Goal: Information Seeking & Learning: Learn about a topic

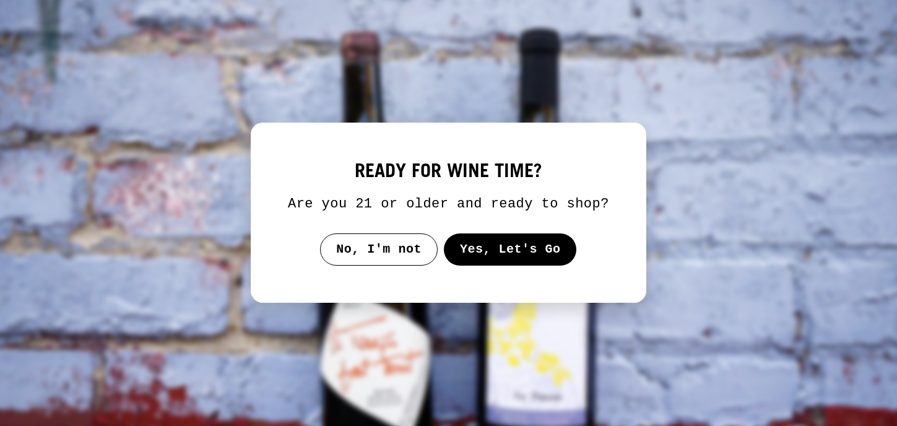
click at [475, 265] on button "Yes, Let's Go" at bounding box center [510, 249] width 133 height 32
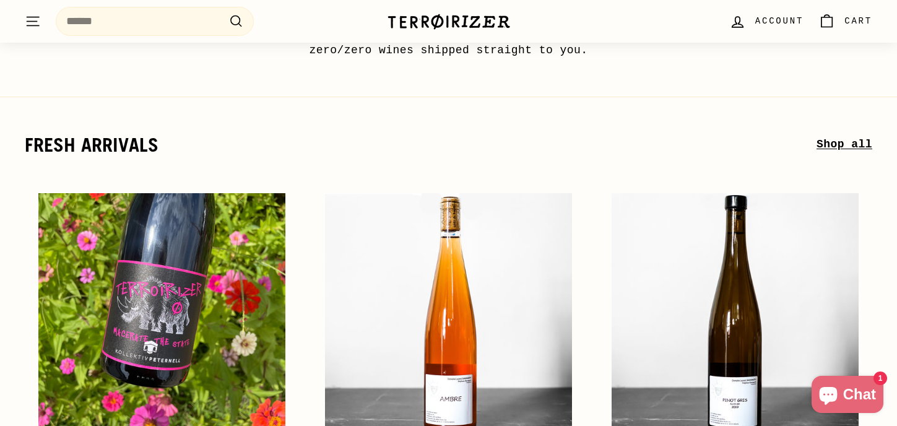
scroll to position [355, 0]
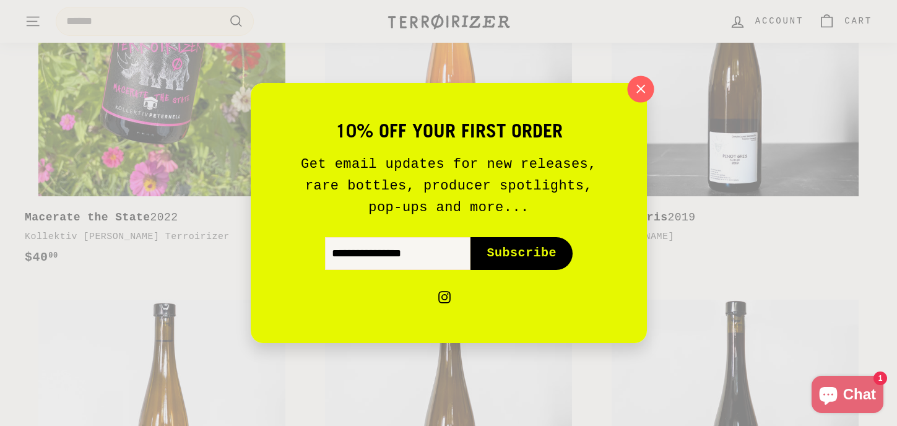
click at [638, 90] on icon "button" at bounding box center [640, 89] width 8 height 8
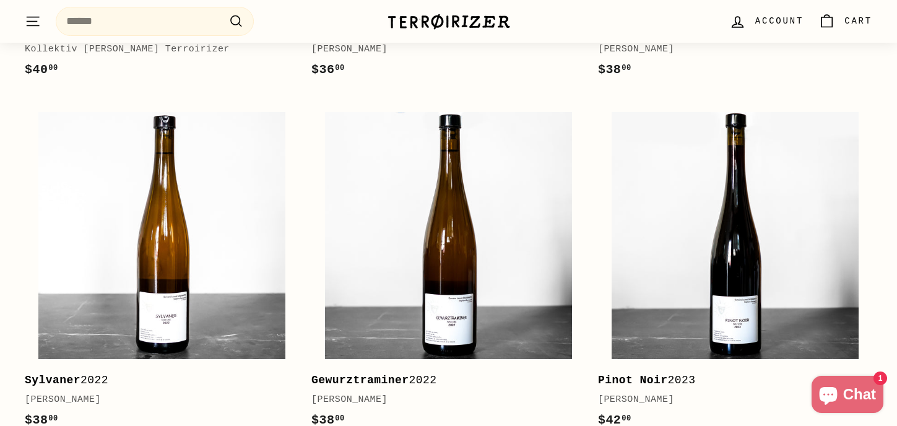
scroll to position [0, 0]
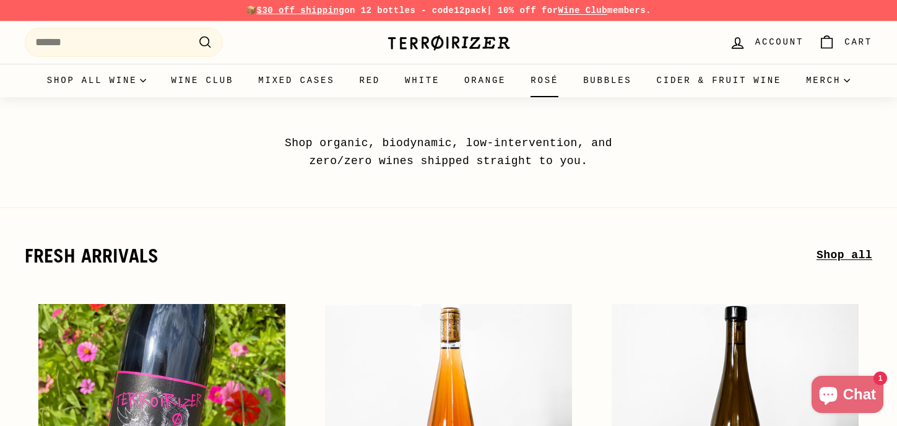
click at [551, 81] on link "Rosé" at bounding box center [544, 80] width 53 height 33
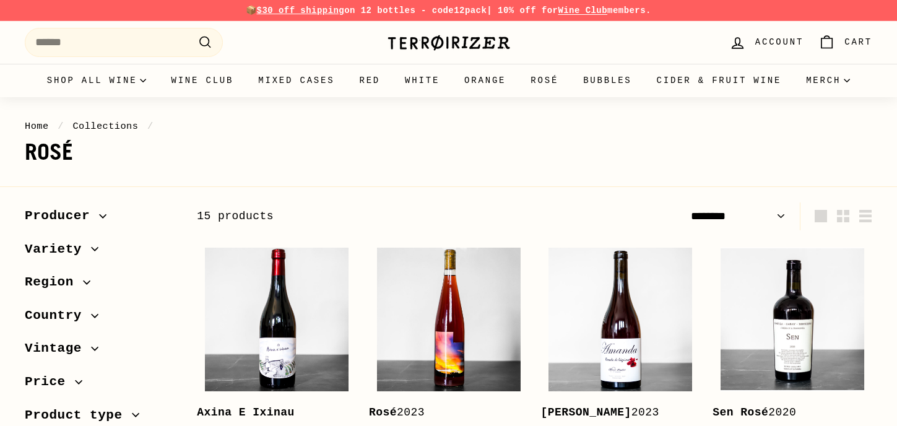
select select "******"
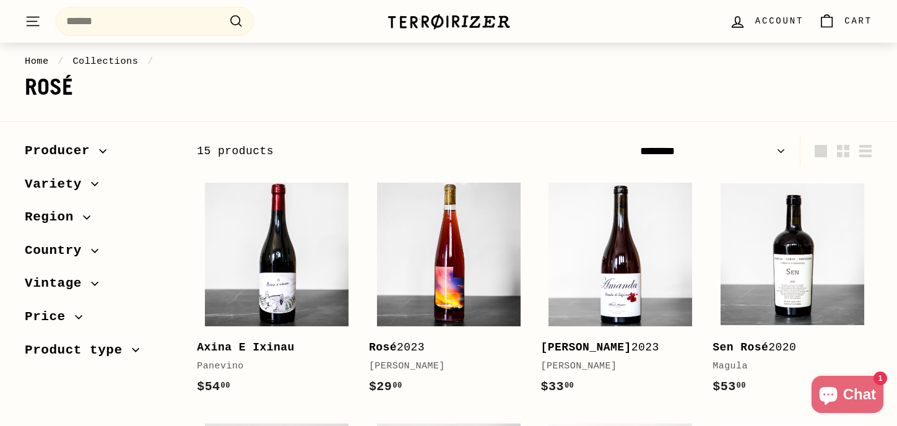
scroll to position [116, 0]
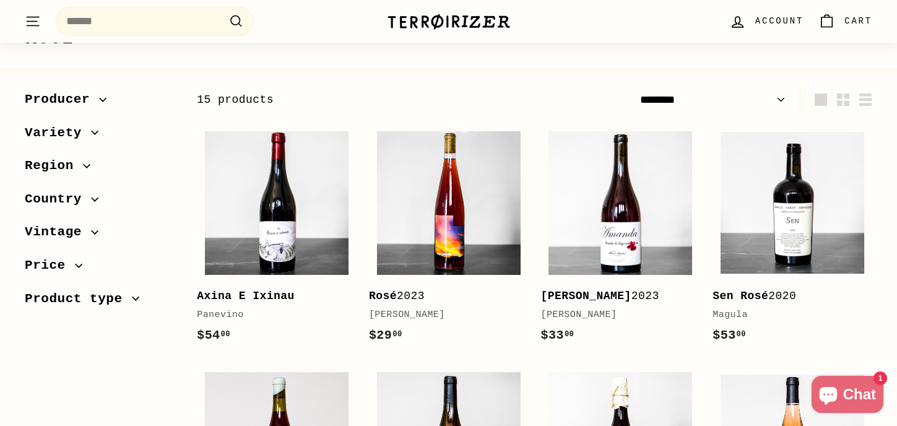
click at [103, 101] on icon "button" at bounding box center [102, 99] width 7 height 7
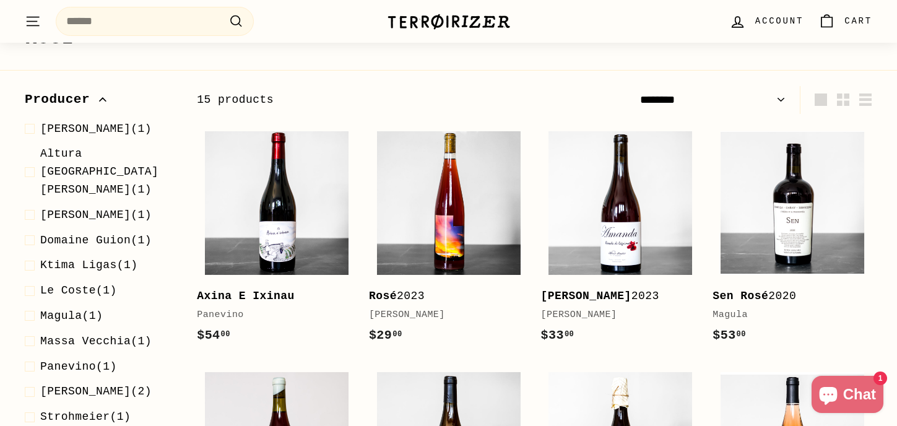
click at [101, 99] on icon "button" at bounding box center [102, 99] width 7 height 7
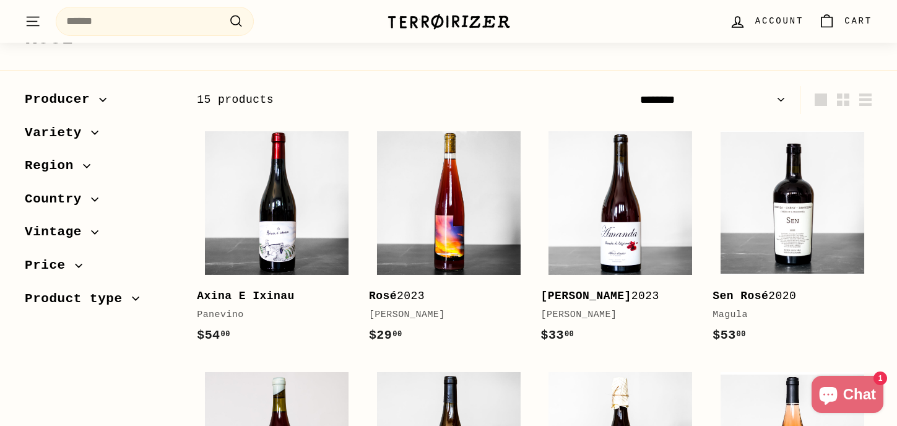
click at [90, 172] on span "Region" at bounding box center [101, 165] width 152 height 21
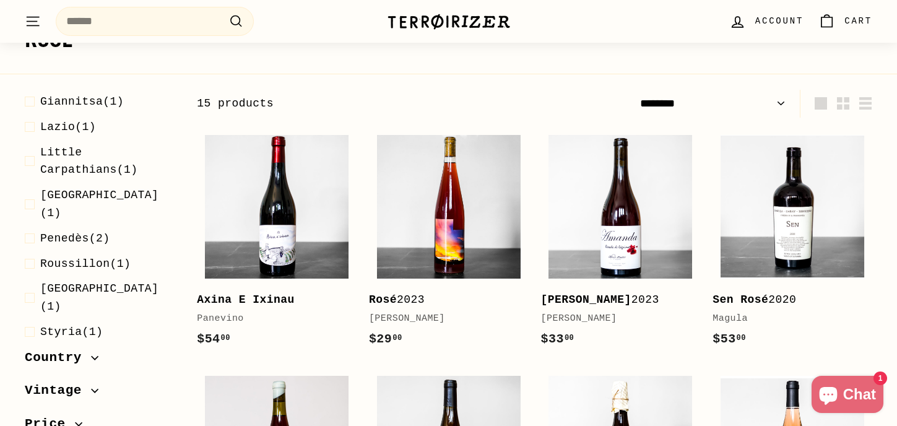
scroll to position [206, 0]
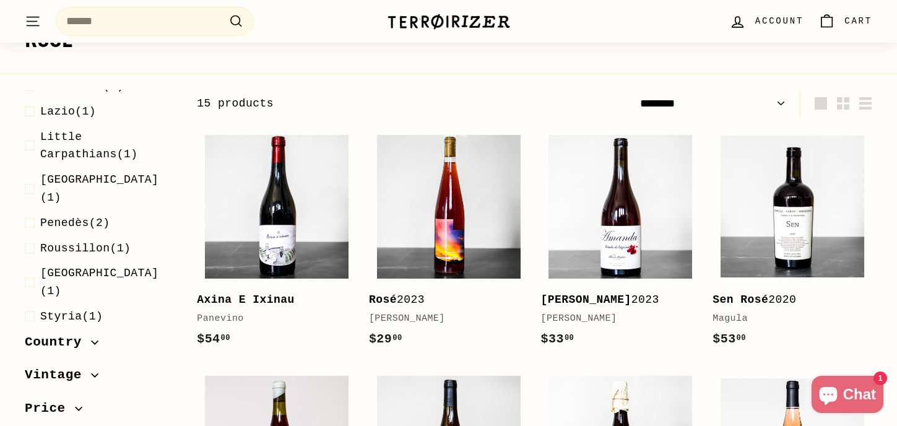
click at [72, 337] on span "Country" at bounding box center [58, 342] width 66 height 21
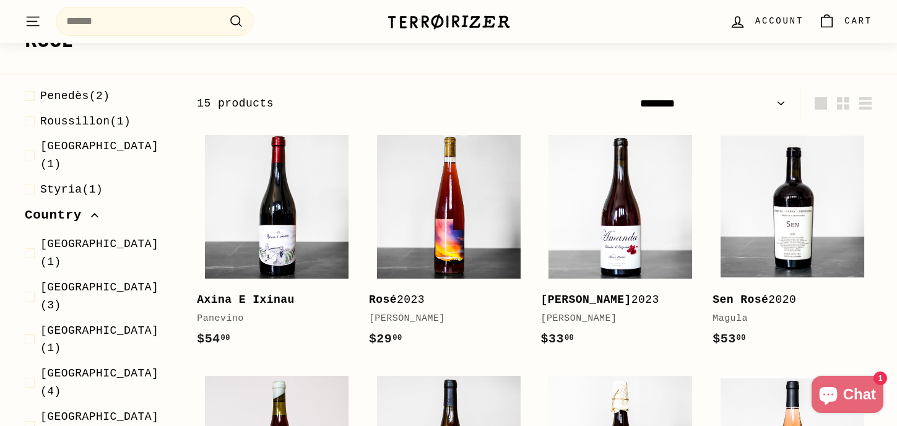
scroll to position [349, 0]
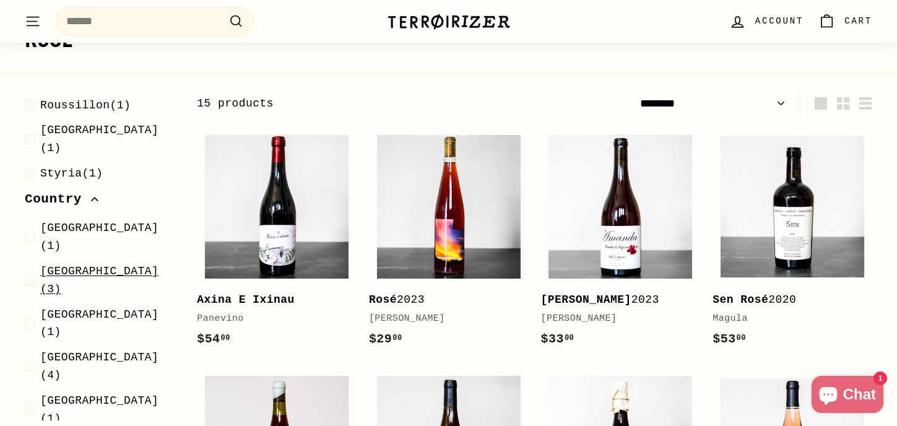
click at [85, 262] on span "France (3)" at bounding box center [108, 280] width 137 height 36
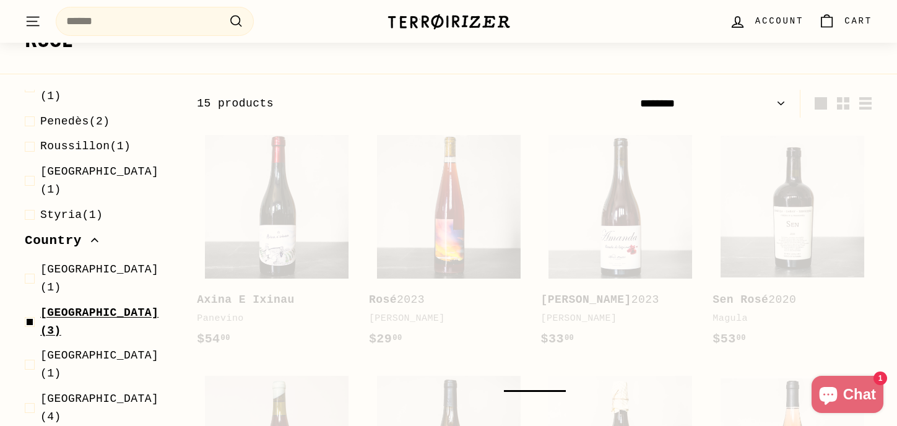
scroll to position [153, 0]
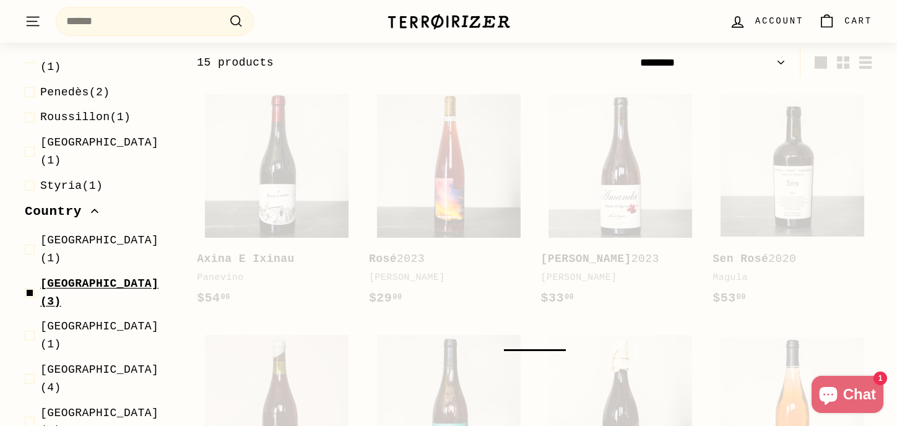
select select "******"
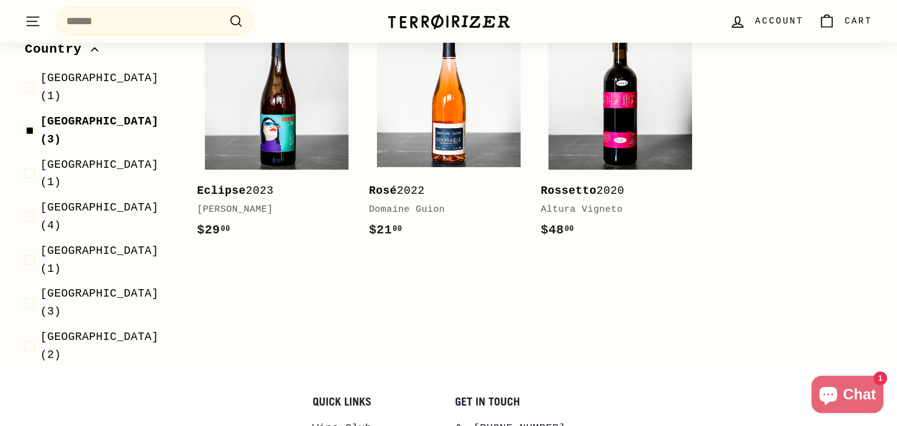
scroll to position [223, 0]
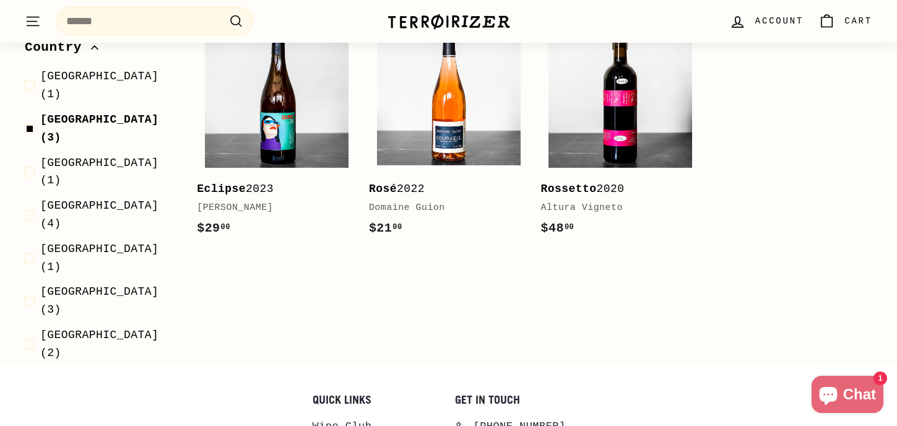
click at [71, 397] on span "Vintage" at bounding box center [58, 407] width 66 height 21
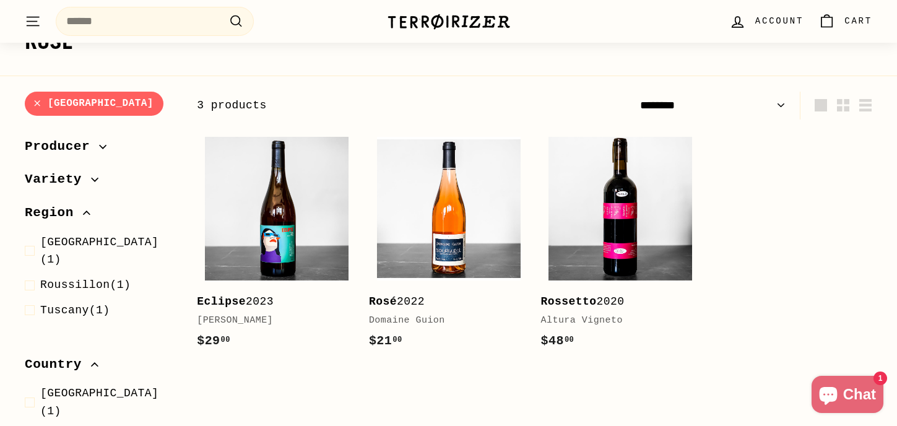
scroll to position [110, 0]
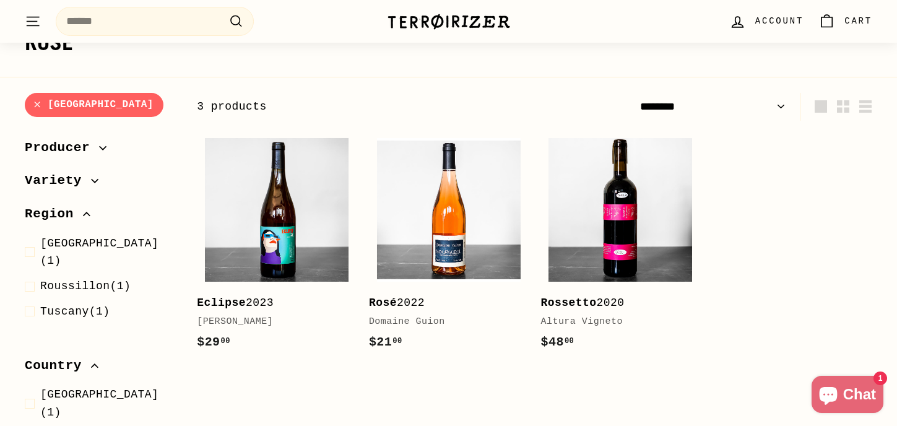
click at [88, 209] on span "Region" at bounding box center [101, 214] width 152 height 21
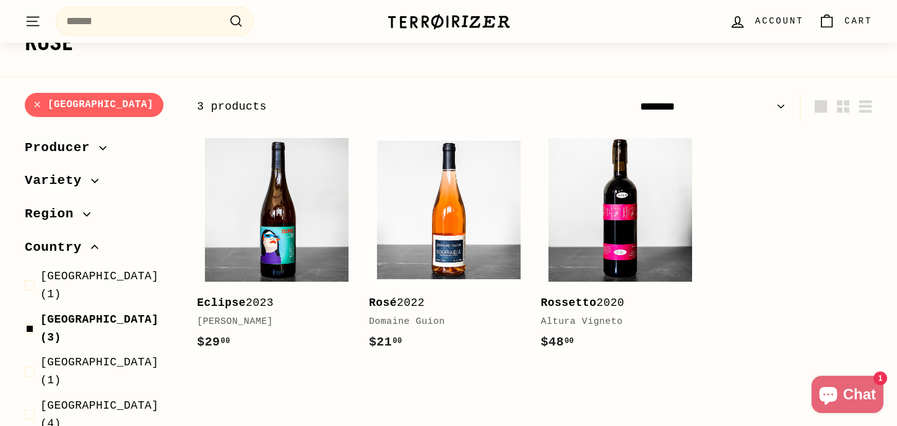
click at [96, 240] on span "Country" at bounding box center [101, 247] width 152 height 21
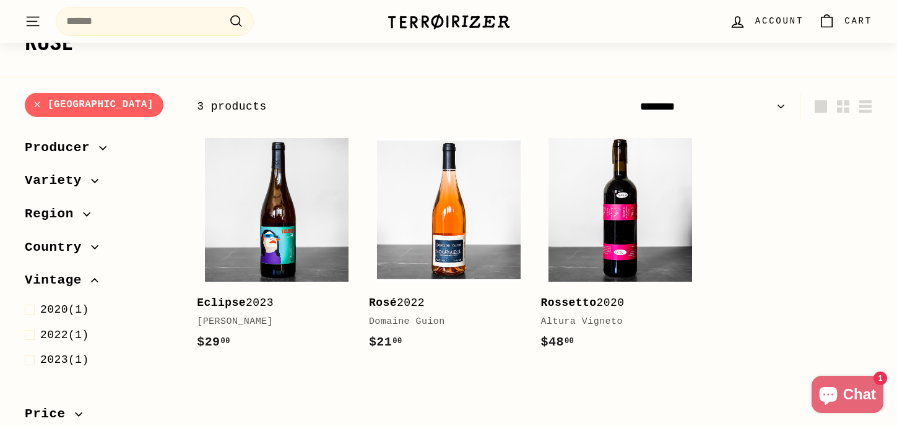
scroll to position [2, 0]
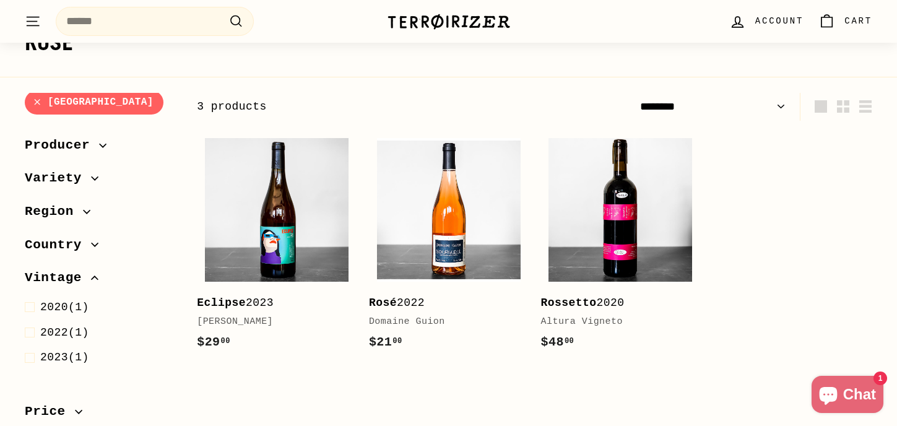
click at [93, 272] on span "Vintage" at bounding box center [101, 277] width 152 height 21
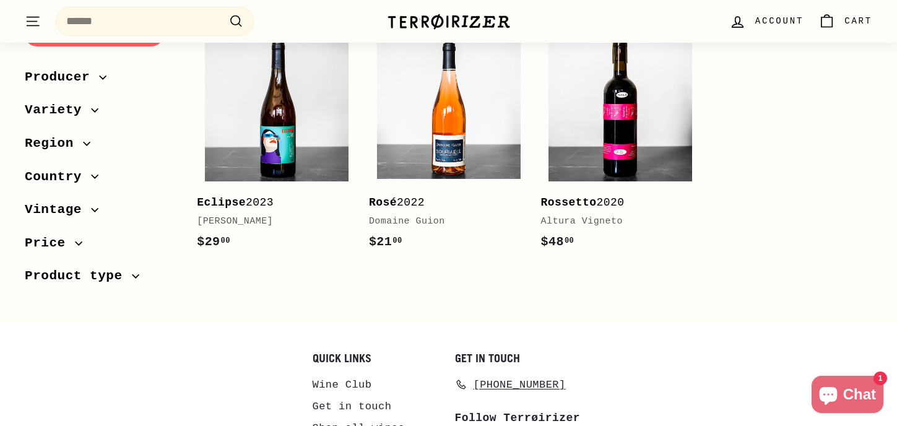
scroll to position [210, 0]
click at [138, 275] on icon "button" at bounding box center [135, 275] width 7 height 7
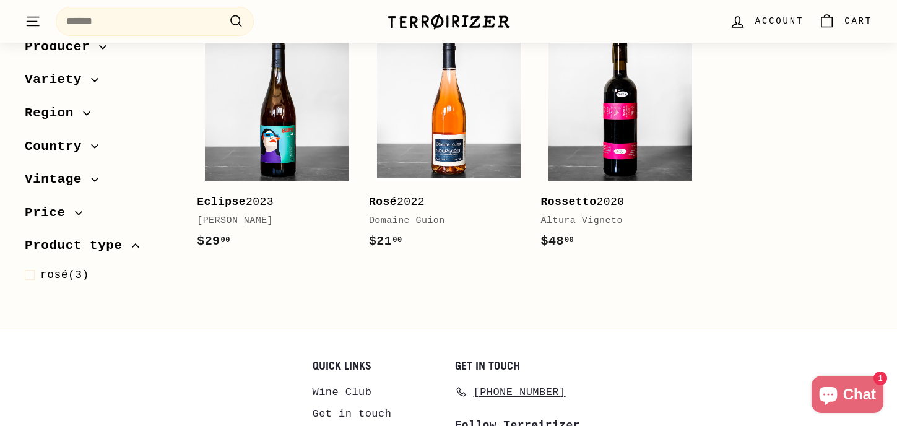
click at [131, 246] on span "Product type" at bounding box center [78, 245] width 107 height 21
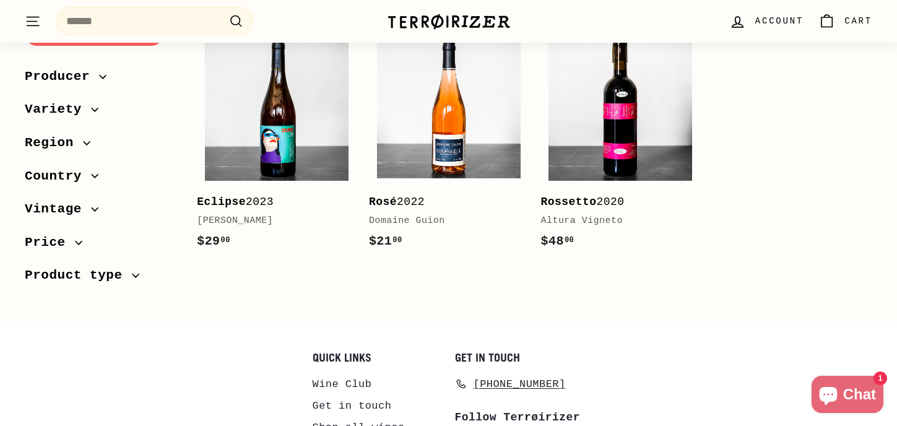
click at [77, 239] on icon "button" at bounding box center [78, 241] width 7 height 7
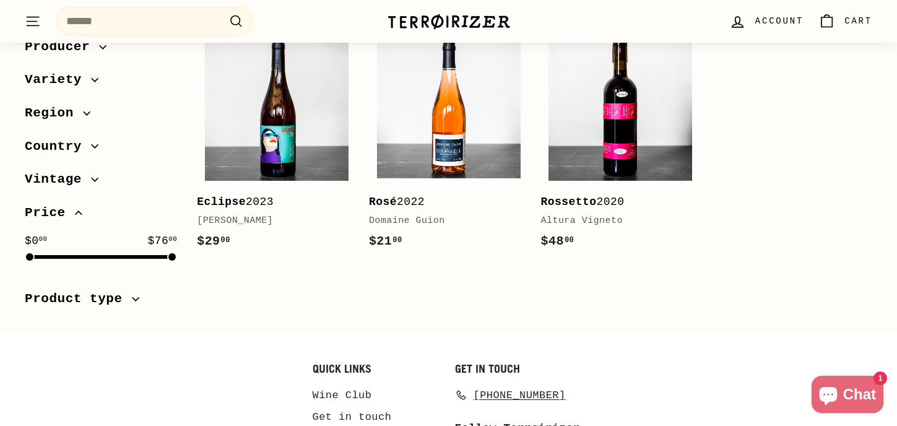
click at [79, 212] on icon "button" at bounding box center [78, 212] width 7 height 3
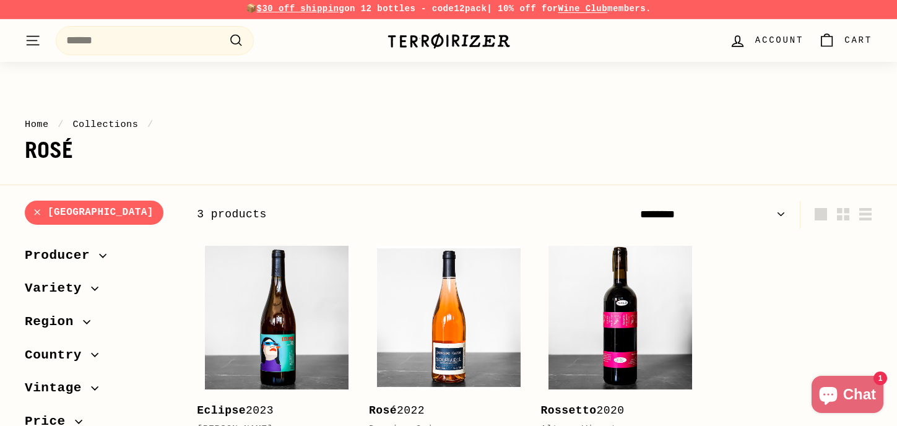
scroll to position [0, 0]
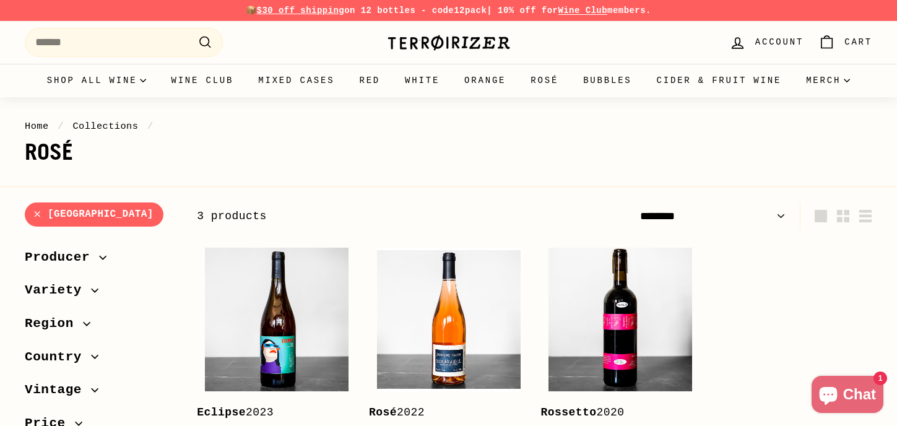
click at [432, 46] on img at bounding box center [449, 42] width 124 height 17
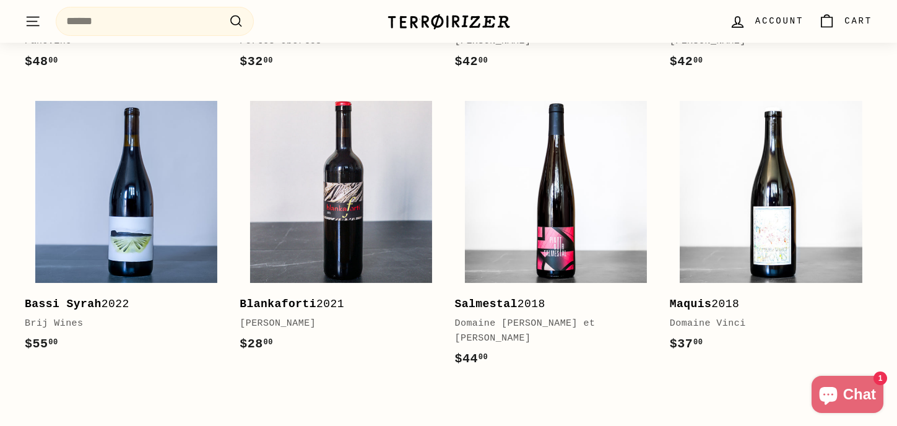
scroll to position [2421, 0]
